Goal: Transaction & Acquisition: Purchase product/service

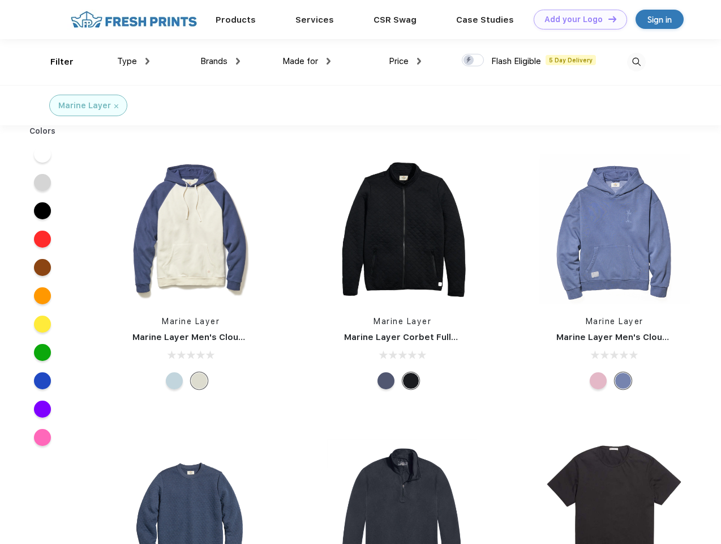
click at [576, 19] on link "Add your Logo Design Tool" at bounding box center [580, 20] width 93 height 20
click at [0, 0] on div "Design Tool" at bounding box center [0, 0] width 0 height 0
click at [608, 19] on link "Add your Logo Design Tool" at bounding box center [580, 20] width 93 height 20
click at [54, 62] on div "Filter" at bounding box center [61, 61] width 23 height 13
click at [134, 61] on span "Type" at bounding box center [127, 61] width 20 height 10
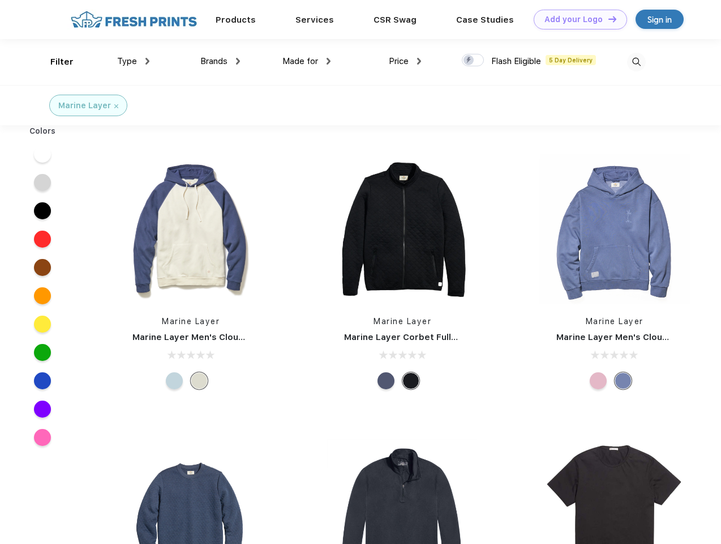
click at [220, 61] on span "Brands" at bounding box center [213, 61] width 27 height 10
click at [307, 61] on span "Made for" at bounding box center [301, 61] width 36 height 10
click at [405, 61] on span "Price" at bounding box center [399, 61] width 20 height 10
click at [473, 61] on div at bounding box center [473, 60] width 22 height 12
click at [469, 61] on input "checkbox" at bounding box center [465, 56] width 7 height 7
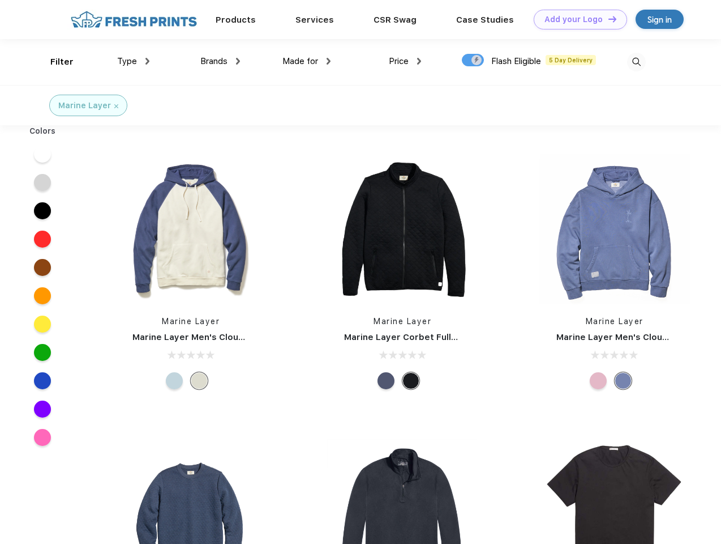
click at [636, 62] on img at bounding box center [636, 62] width 19 height 19
